Goal: Information Seeking & Learning: Learn about a topic

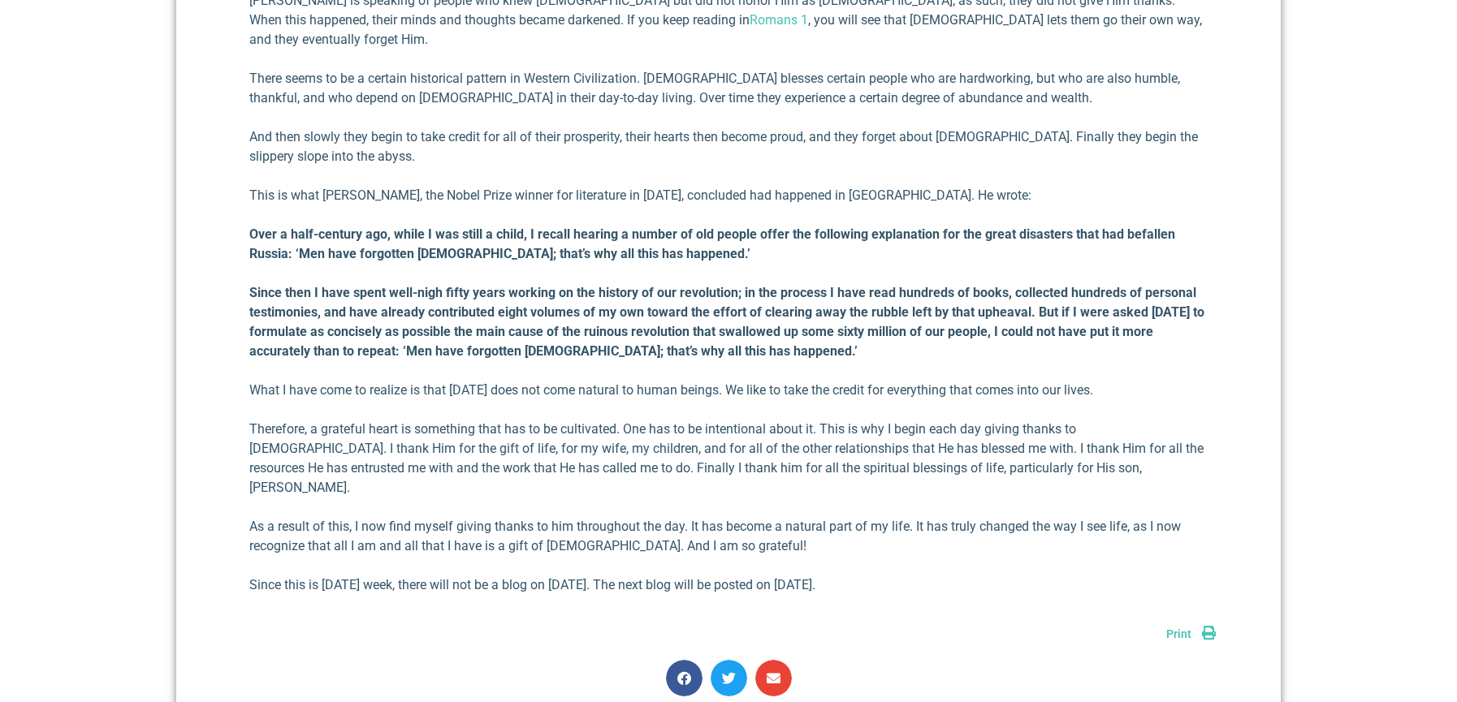
scroll to position [1239, 0]
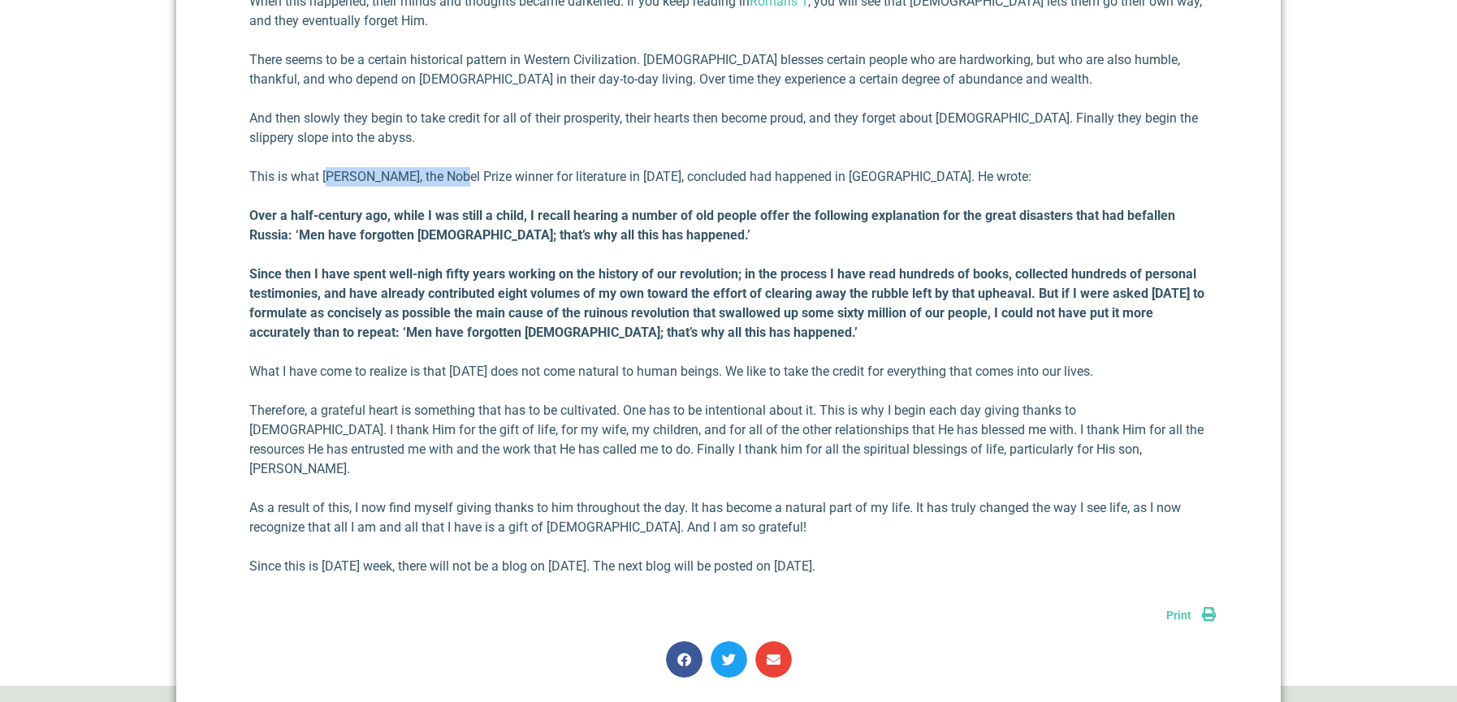
drag, startPoint x: 327, startPoint y: 158, endPoint x: 434, endPoint y: 158, distance: 106.4
click at [453, 167] on p "This is what [PERSON_NAME], the Nobel Prize winner for literature in [DATE], co…" at bounding box center [728, 176] width 958 height 19
copy p "[PERSON_NAME]"
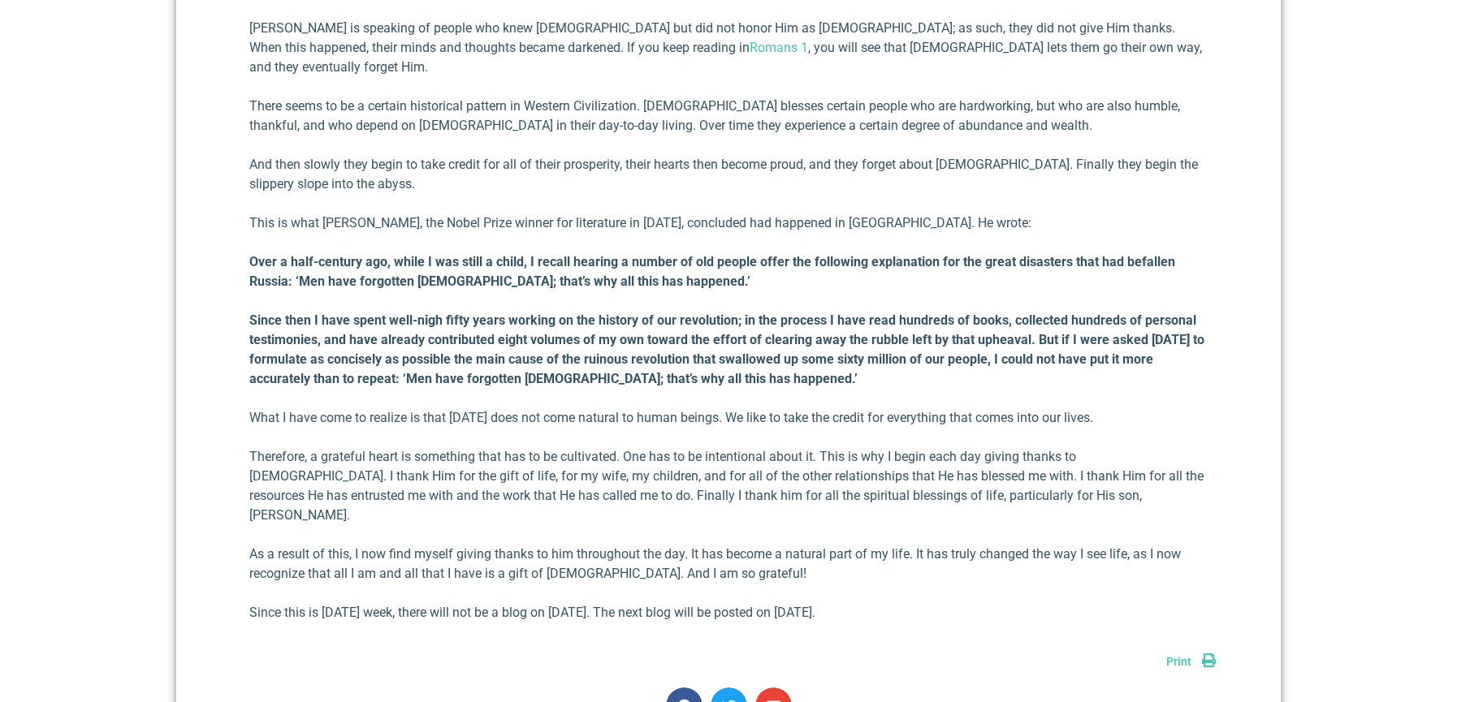
scroll to position [1111, 0]
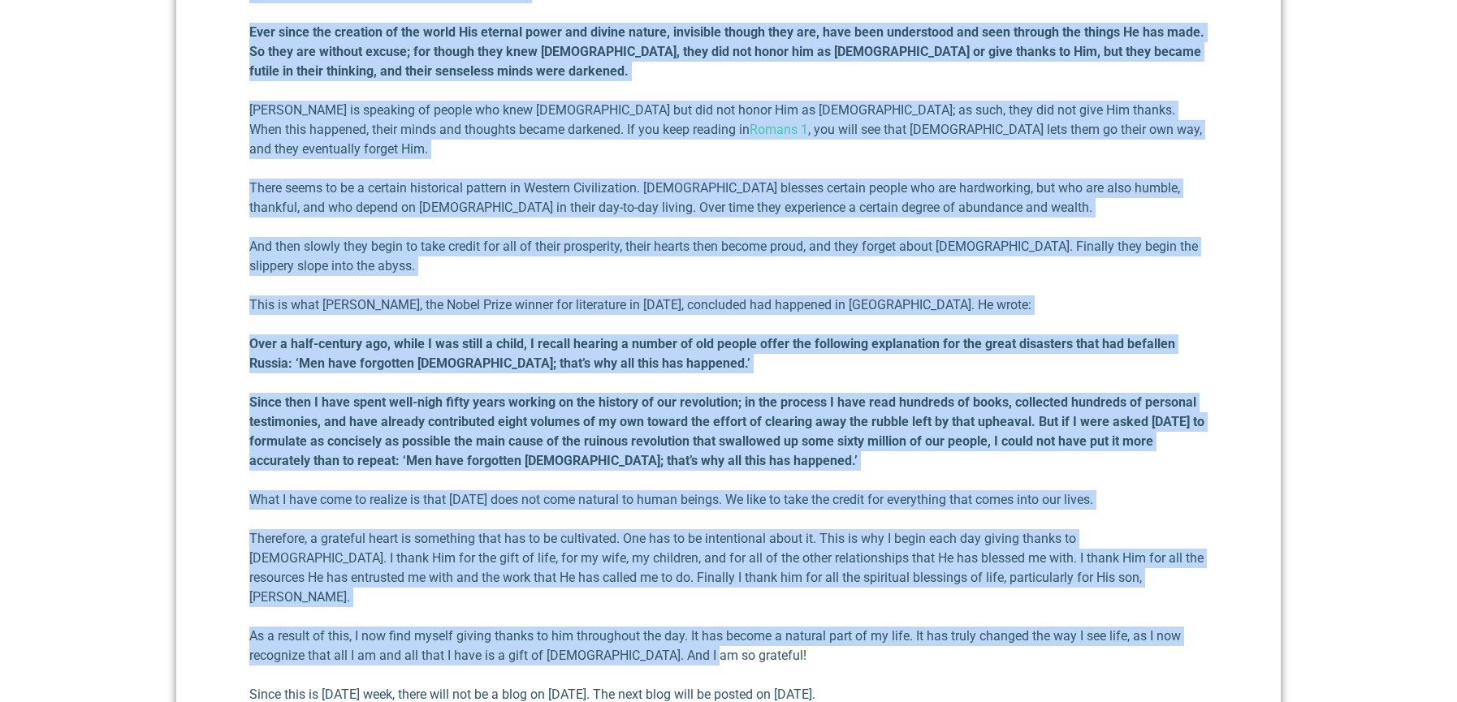
drag, startPoint x: 612, startPoint y: 174, endPoint x: 976, endPoint y: 621, distance: 577.2
click at [976, 621] on div "A Grateful Heart [DATE] In the second chapter of [PERSON_NAME]’s letter to the …" at bounding box center [728, 192] width 1104 height 1294
copy div "L Ipsumdol Sitam Consecte 73, 9890 Ad eli seddoe tempori ut Labo’e dolore ma al…"
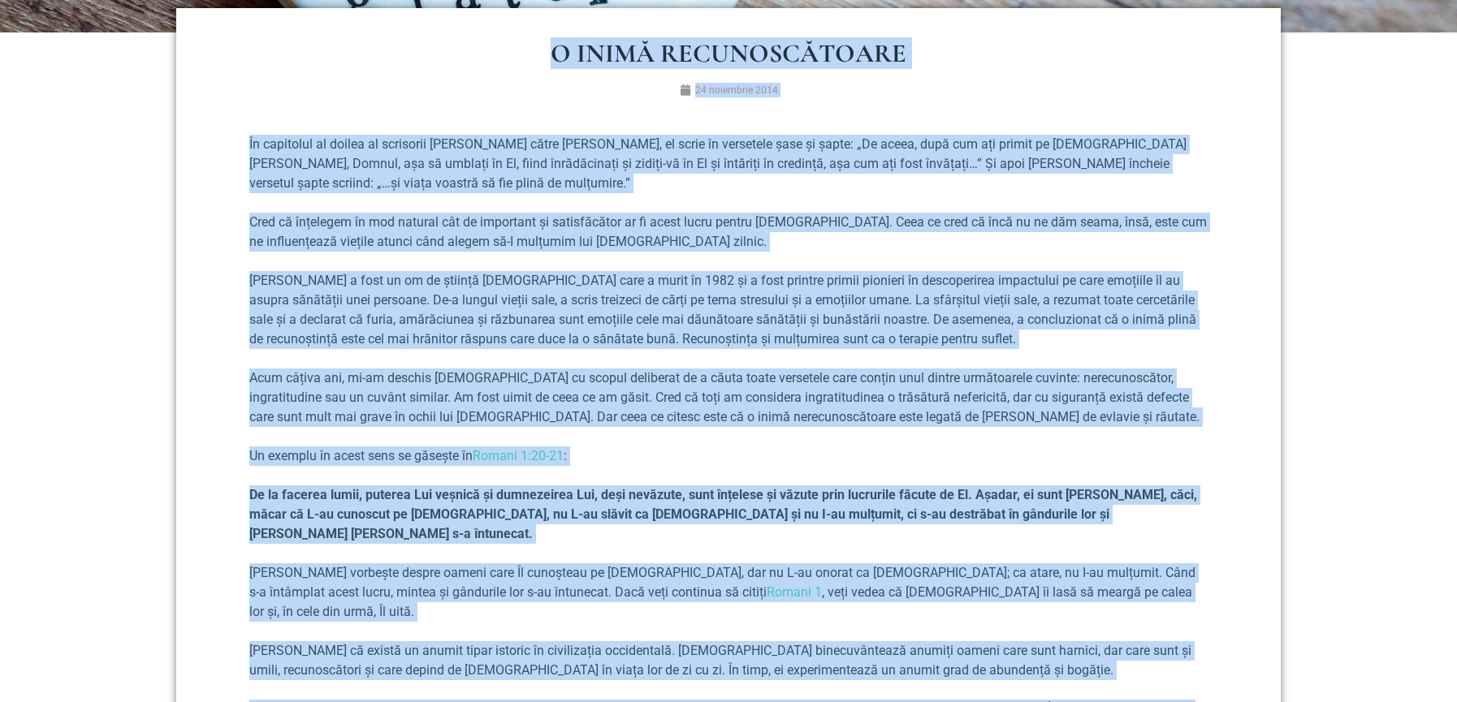
scroll to position [607, 0]
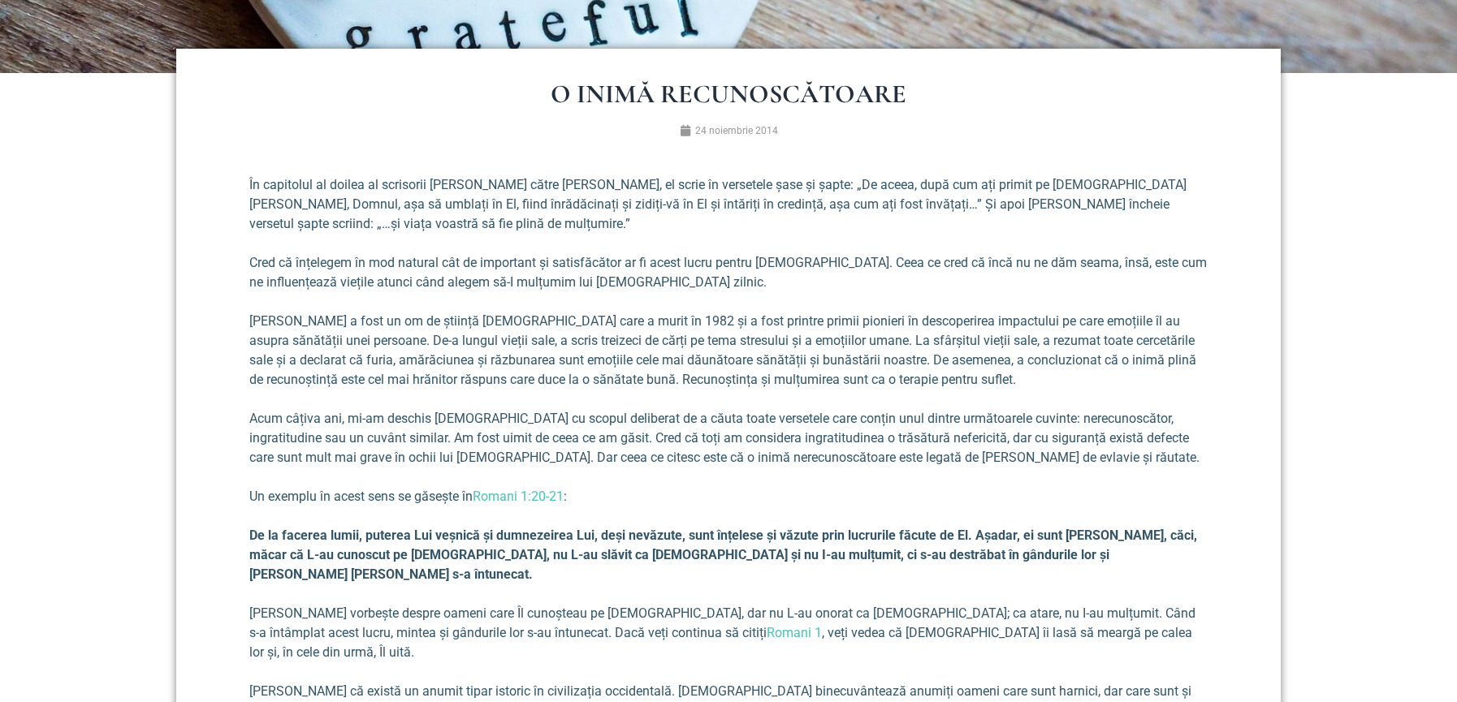
click at [469, 218] on p "În capitolul al doilea al scrisorii [PERSON_NAME] către [PERSON_NAME], el scrie…" at bounding box center [728, 204] width 958 height 58
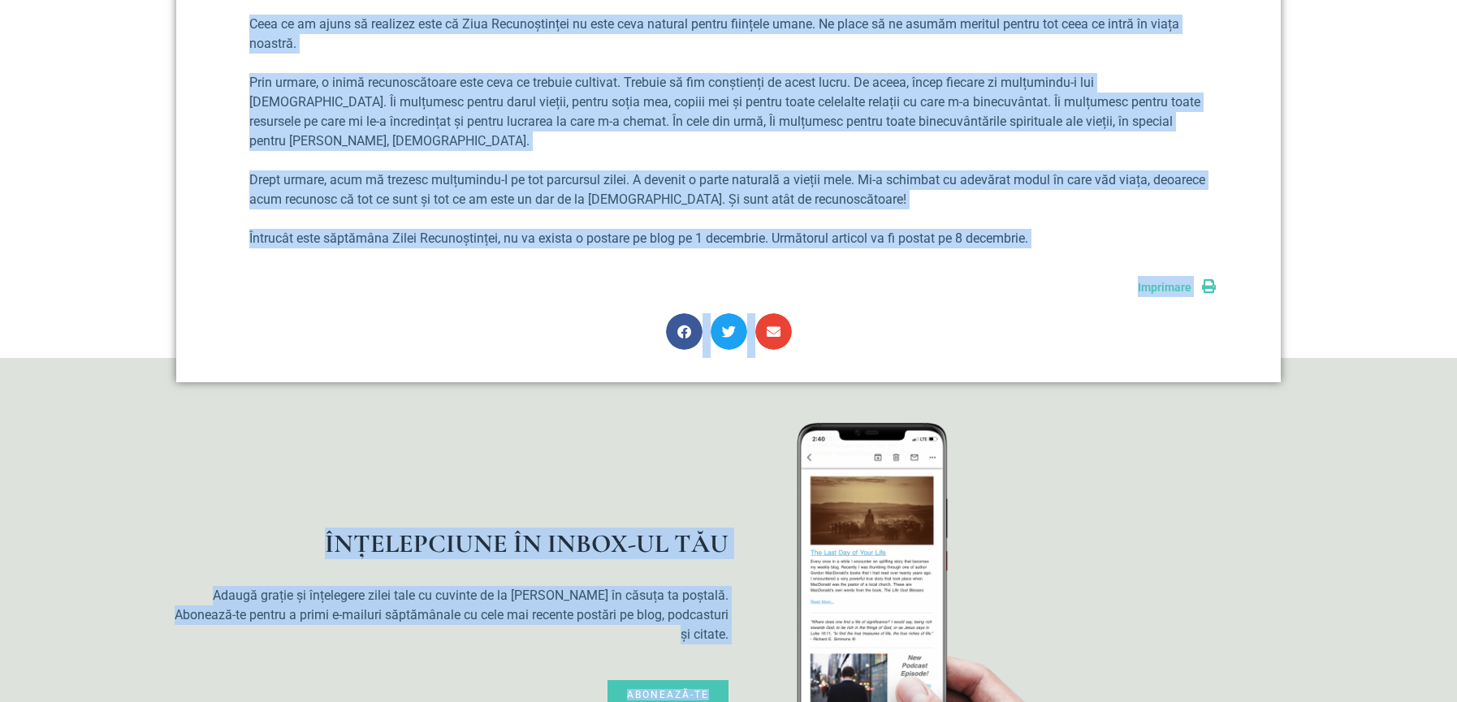
scroll to position [1676, 0]
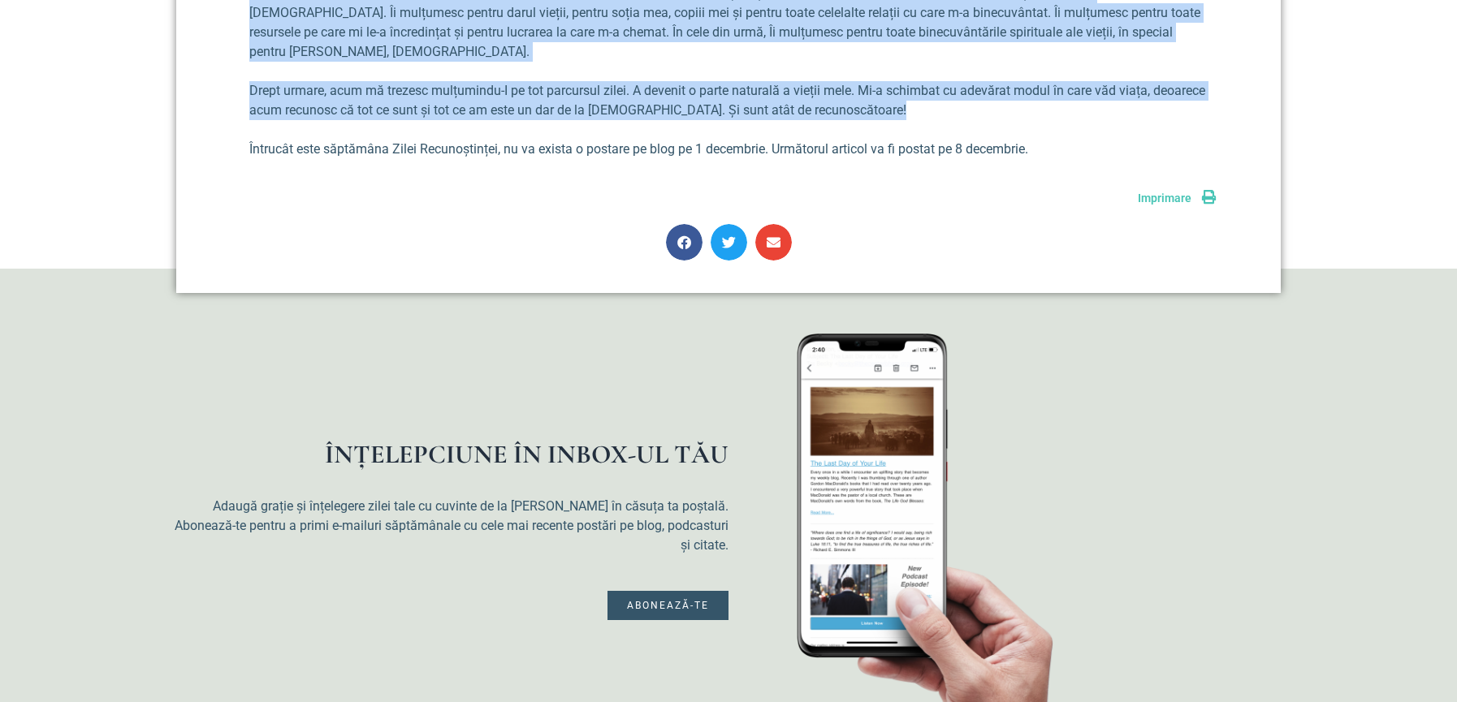
drag, startPoint x: 246, startPoint y: 179, endPoint x: 997, endPoint y: 61, distance: 760.5
copy div "Lo ipsumdolo si ametco ad elitseddo eiu Tempo incid Utlabore, et dolor ma aliqu…"
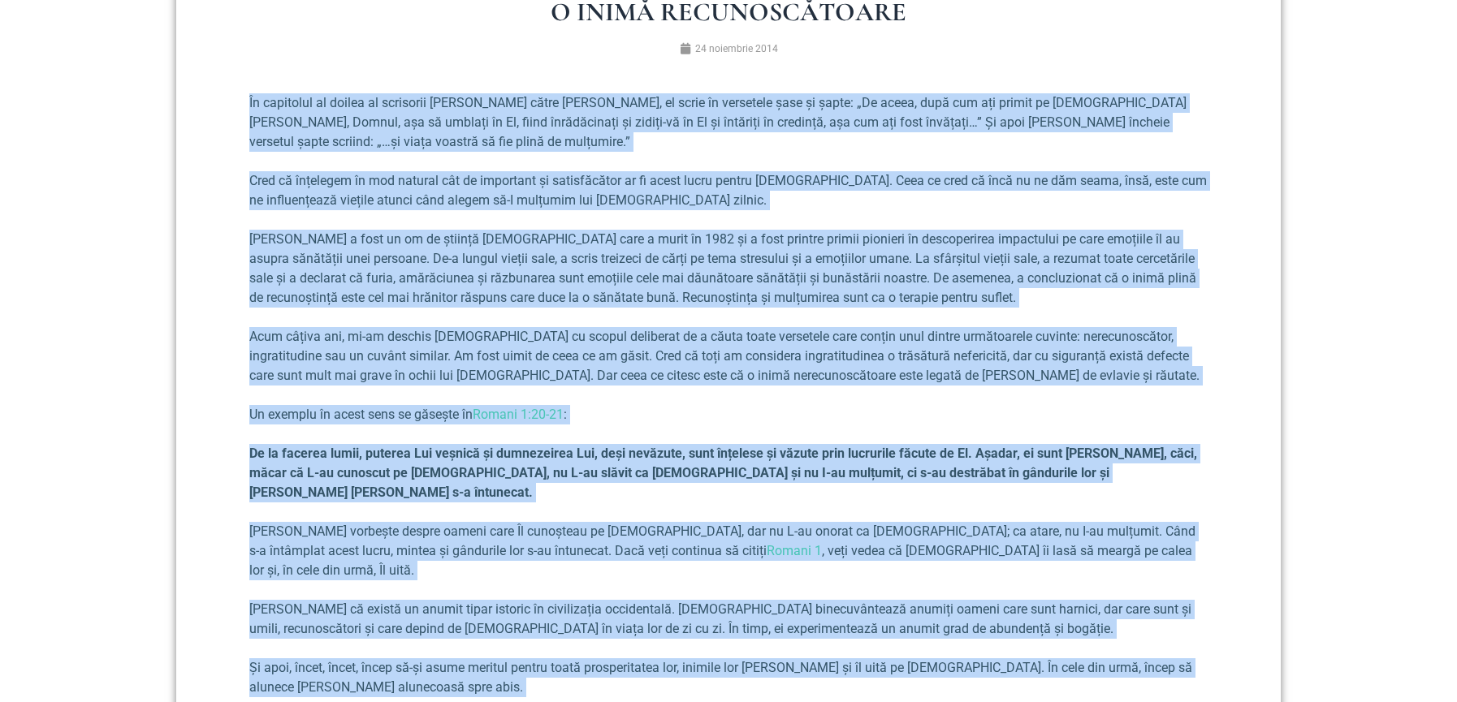
scroll to position [656, 0]
